Goal: Task Accomplishment & Management: Manage account settings

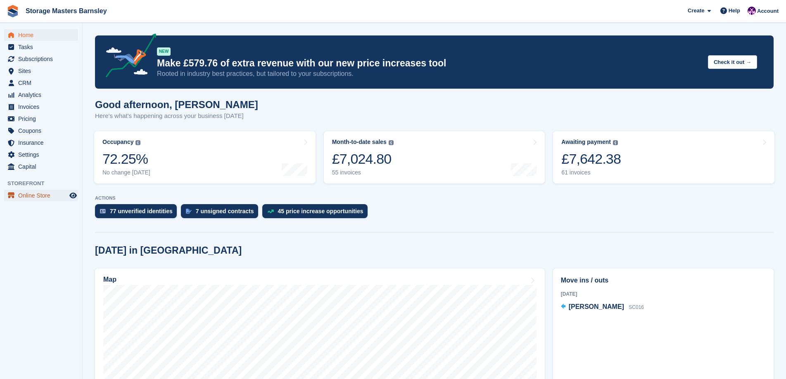
click at [31, 197] on span "Online Store" at bounding box center [43, 196] width 50 height 12
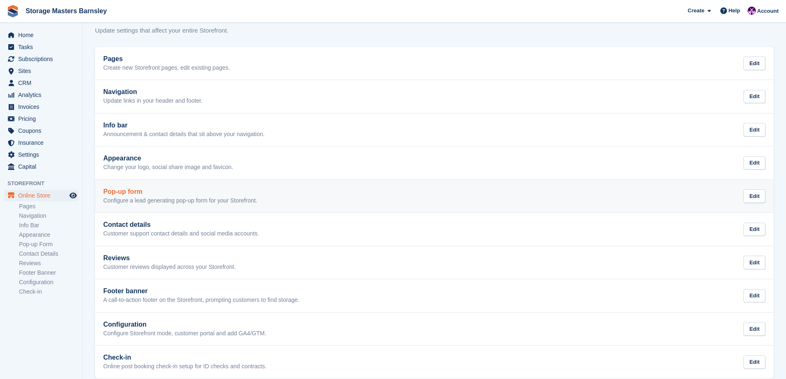
scroll to position [34, 0]
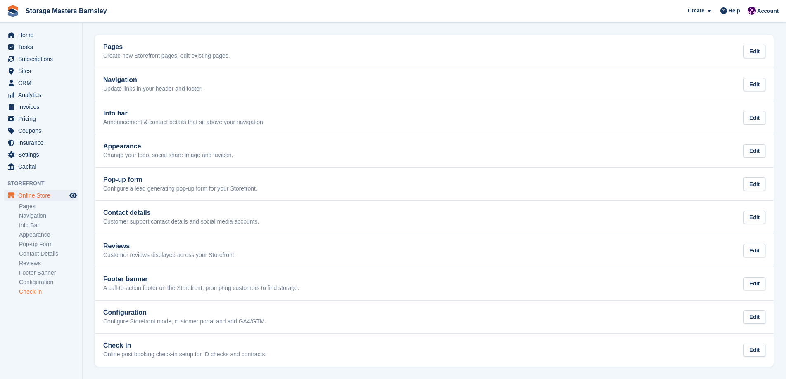
click at [38, 294] on link "Check-in" at bounding box center [48, 292] width 59 height 8
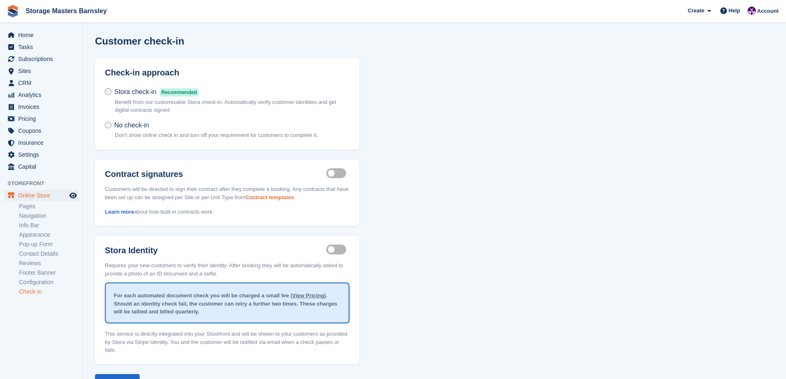
scroll to position [25, 0]
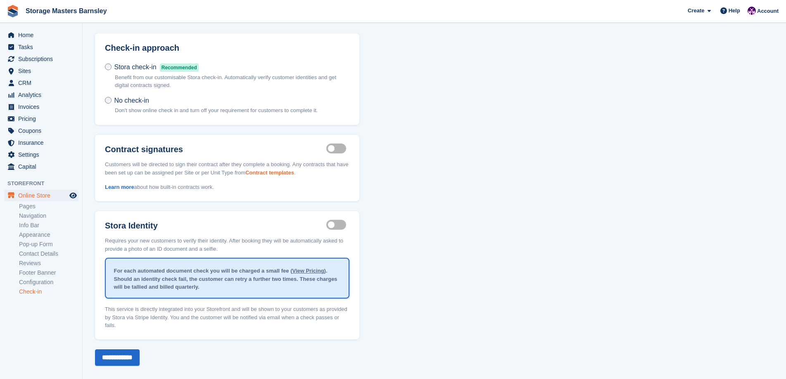
click at [289, 173] on link "Contract templates" at bounding box center [269, 173] width 49 height 6
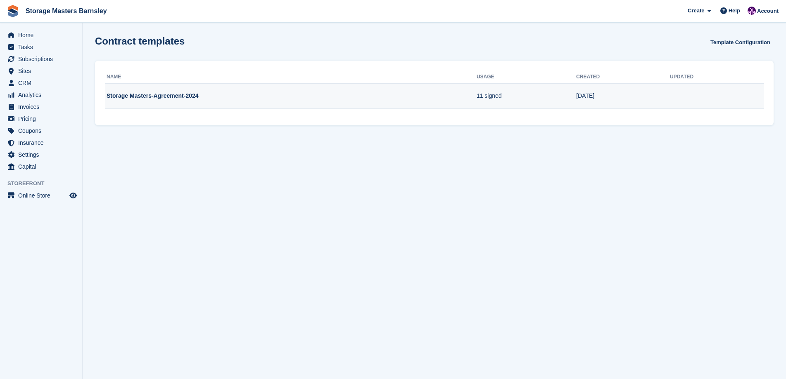
click at [242, 99] on td "Storage Masters-Agreement-2024" at bounding box center [291, 96] width 372 height 26
click at [258, 102] on td "Storage Masters-Agreement-2024" at bounding box center [291, 96] width 372 height 26
click at [703, 92] on td at bounding box center [717, 96] width 94 height 26
